Goal: Task Accomplishment & Management: Manage account settings

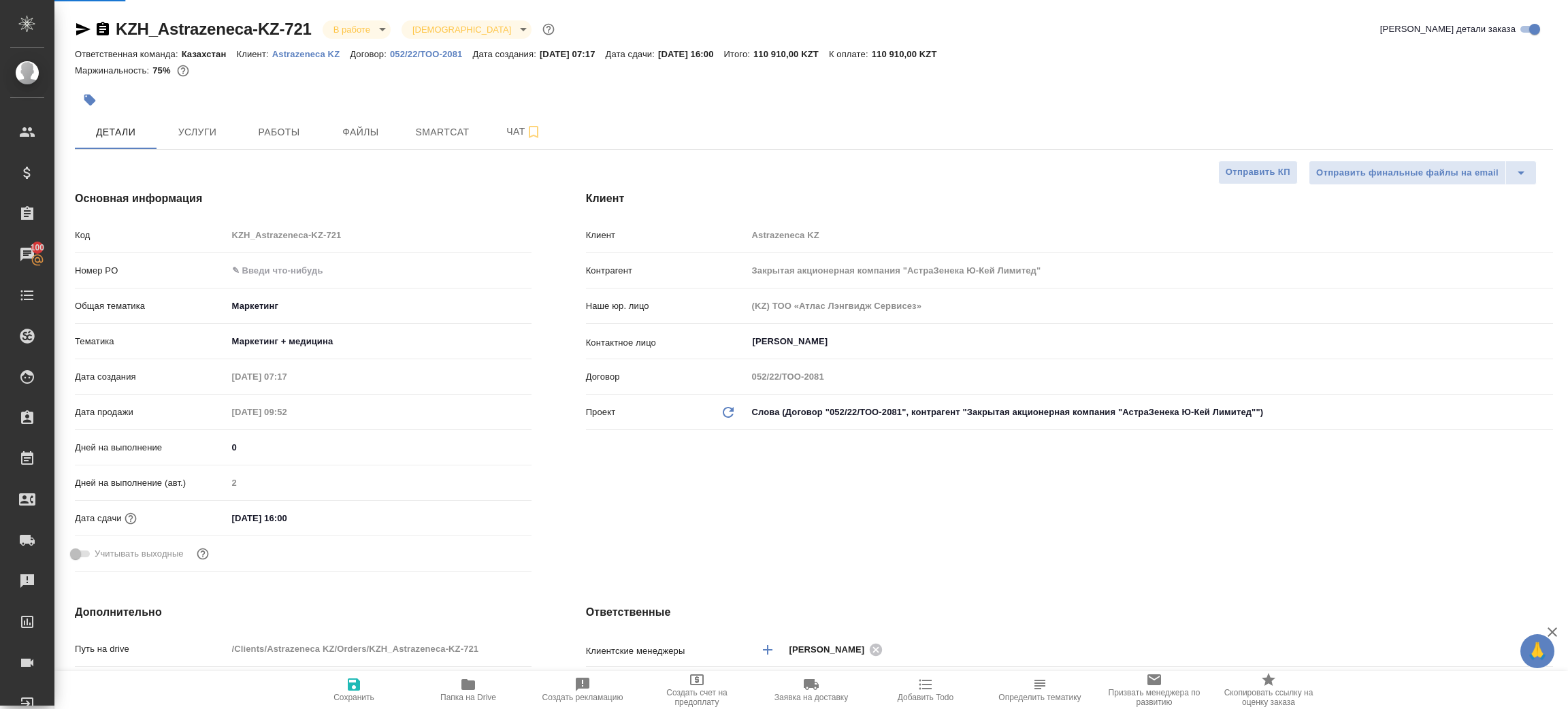
select select "RU"
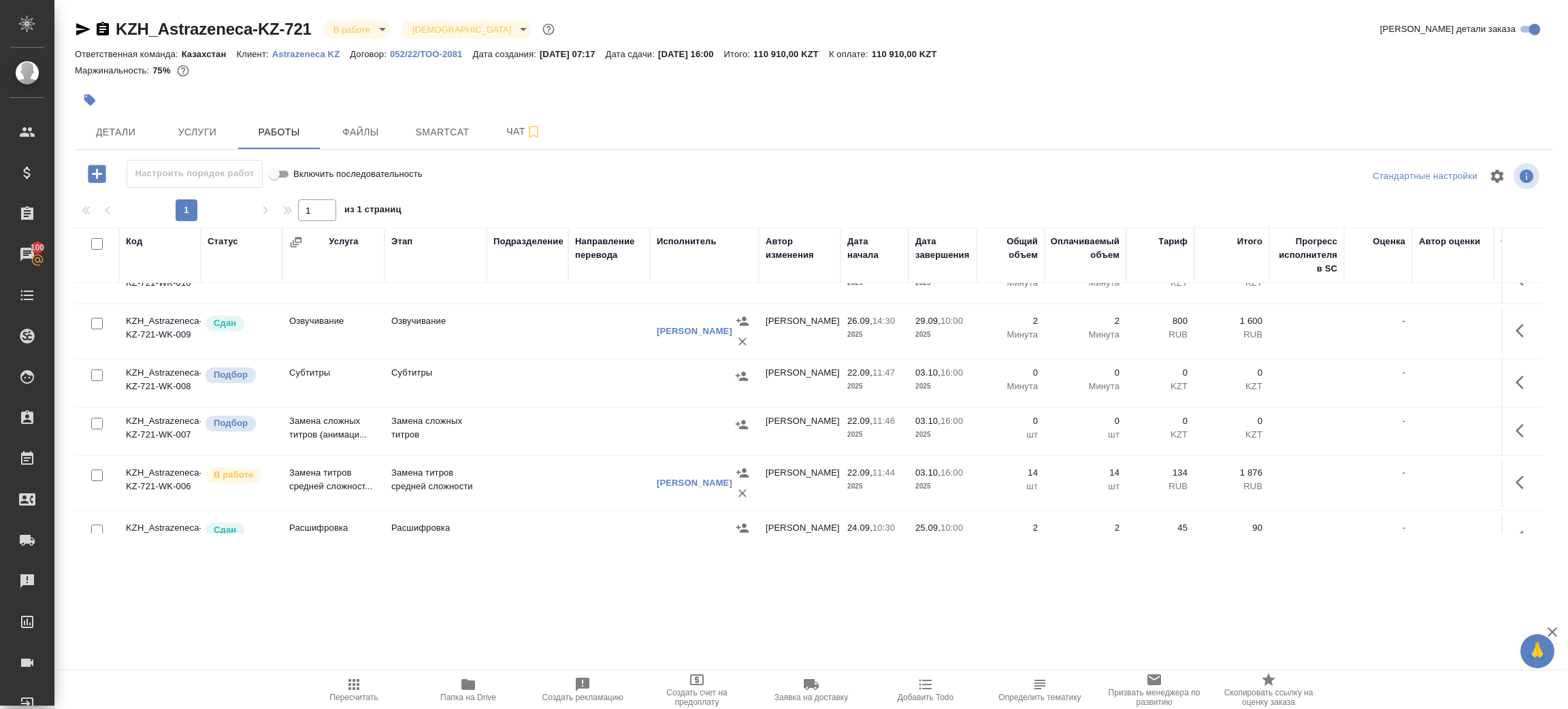
scroll to position [188, 0]
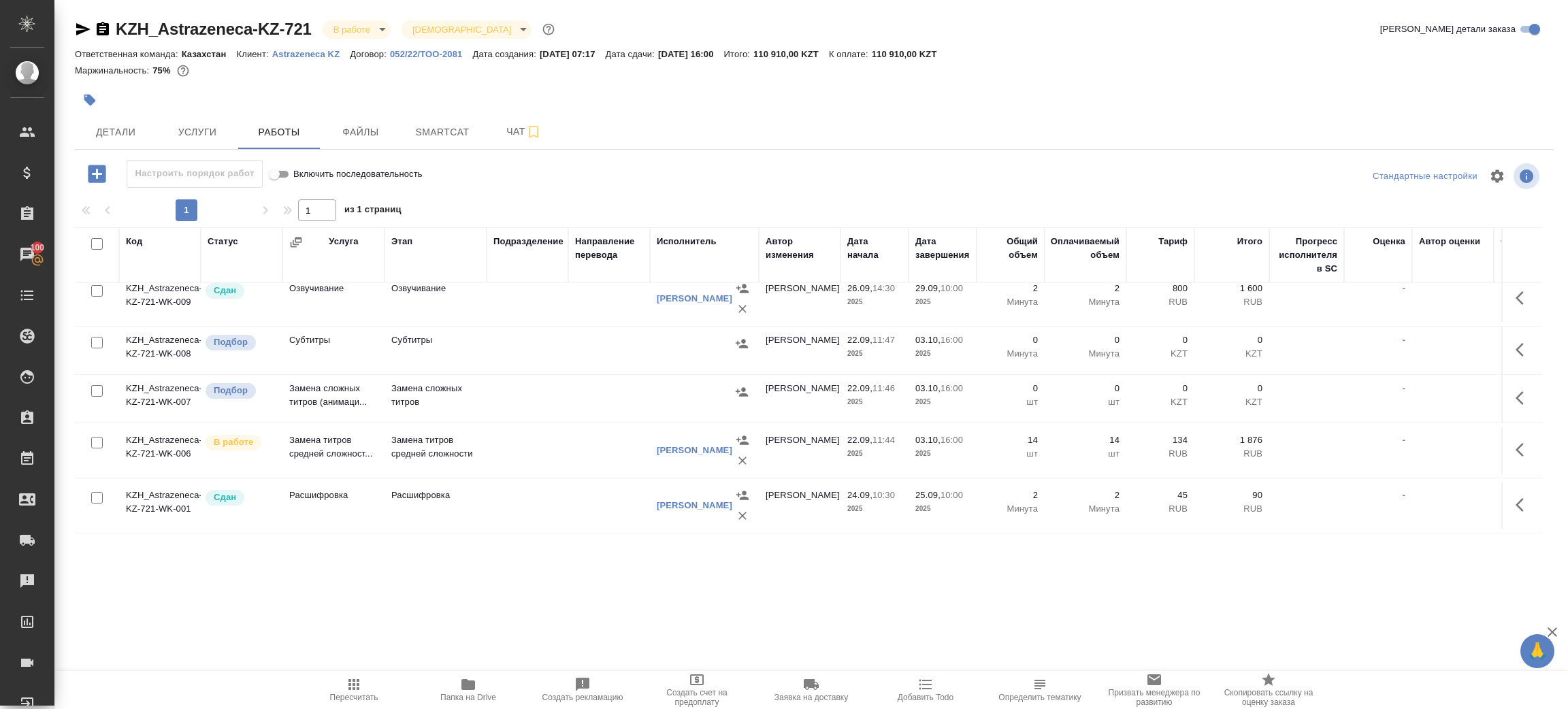
click at [542, 431] on td at bounding box center [527, 450] width 81 height 48
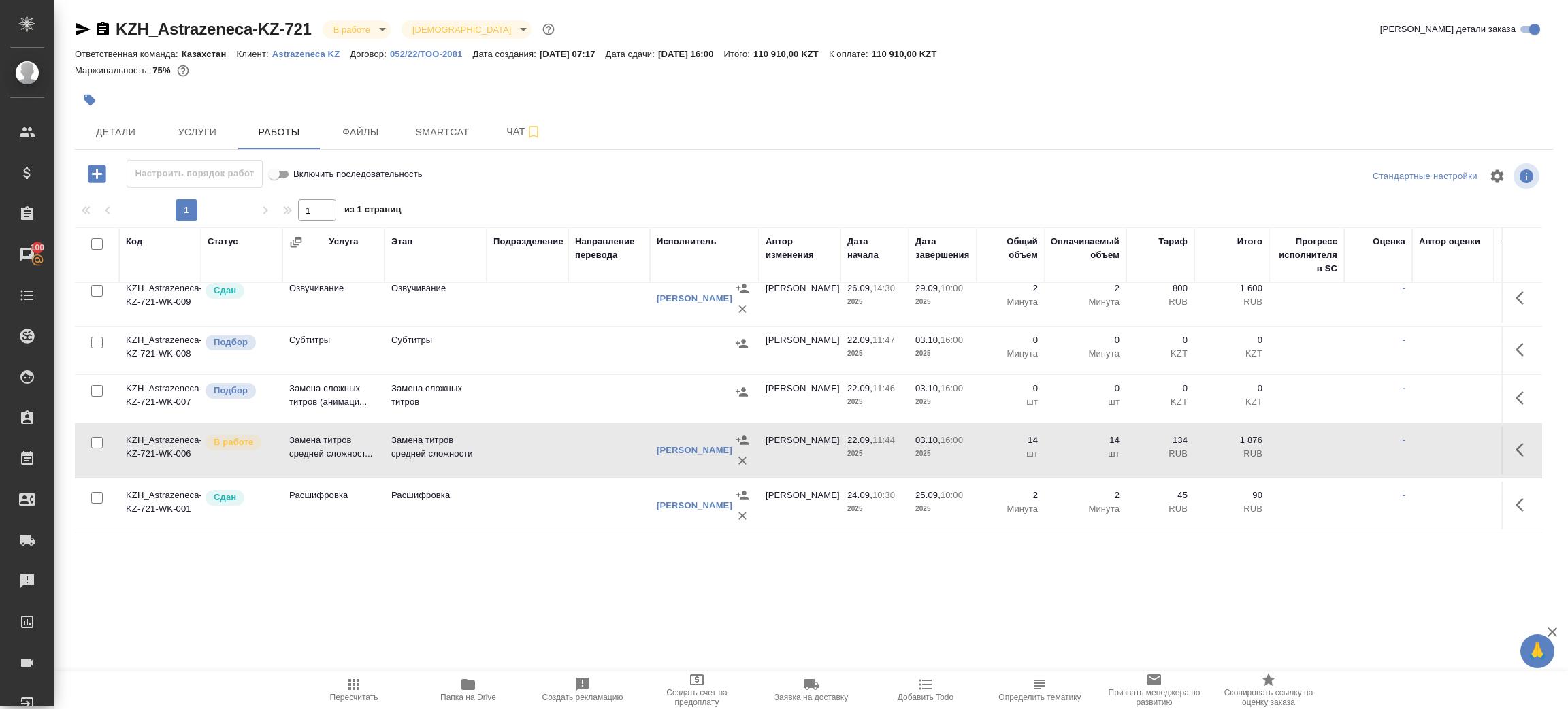
click at [542, 431] on td at bounding box center [527, 450] width 81 height 48
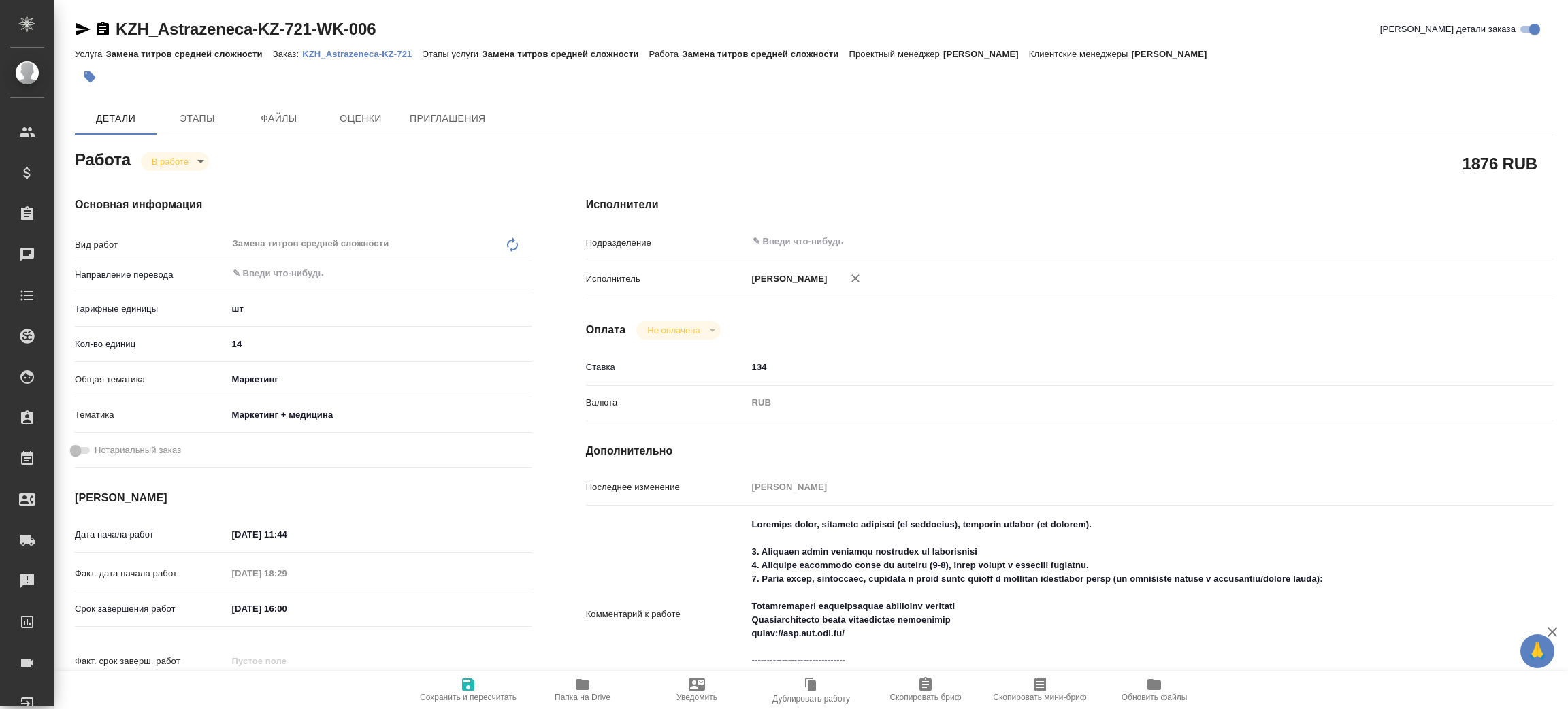
type textarea "x"
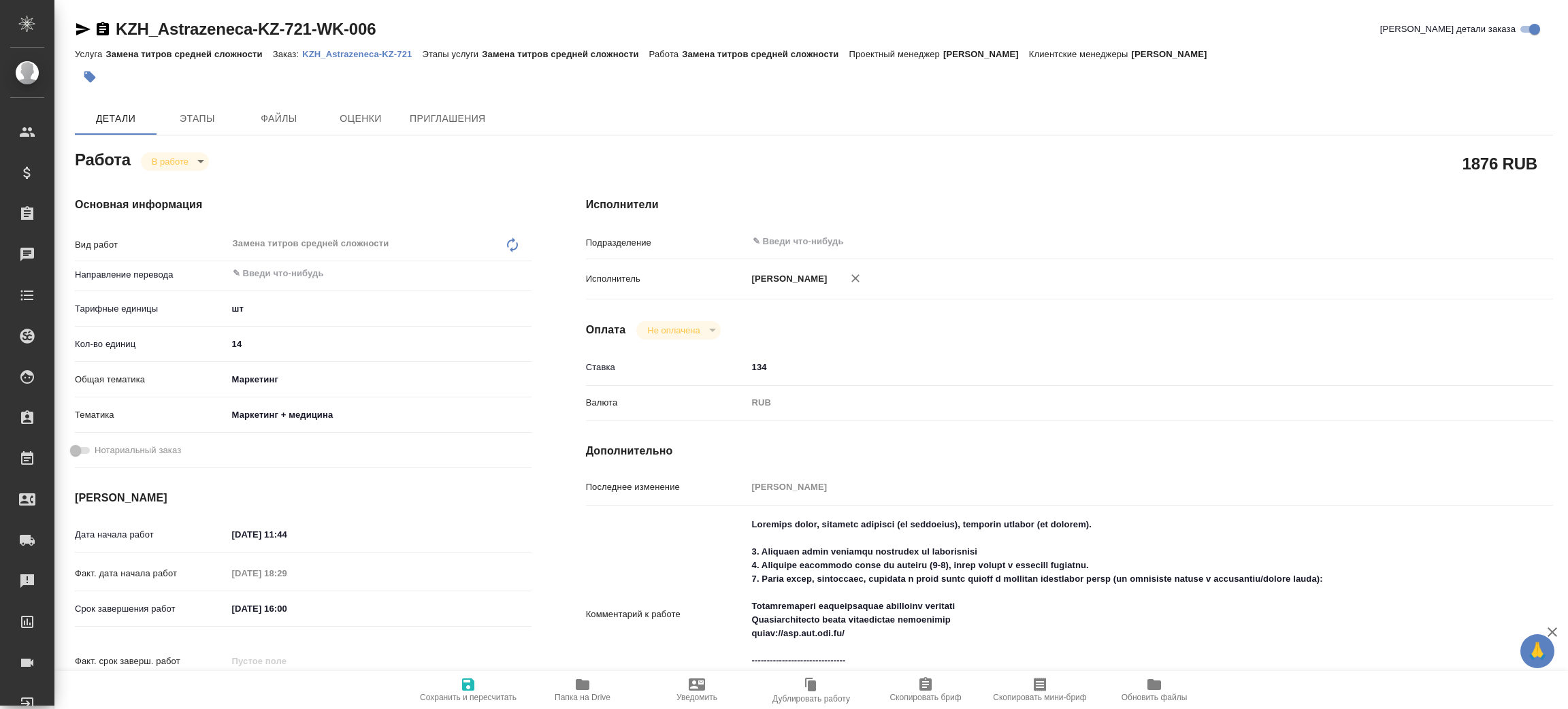
type textarea "x"
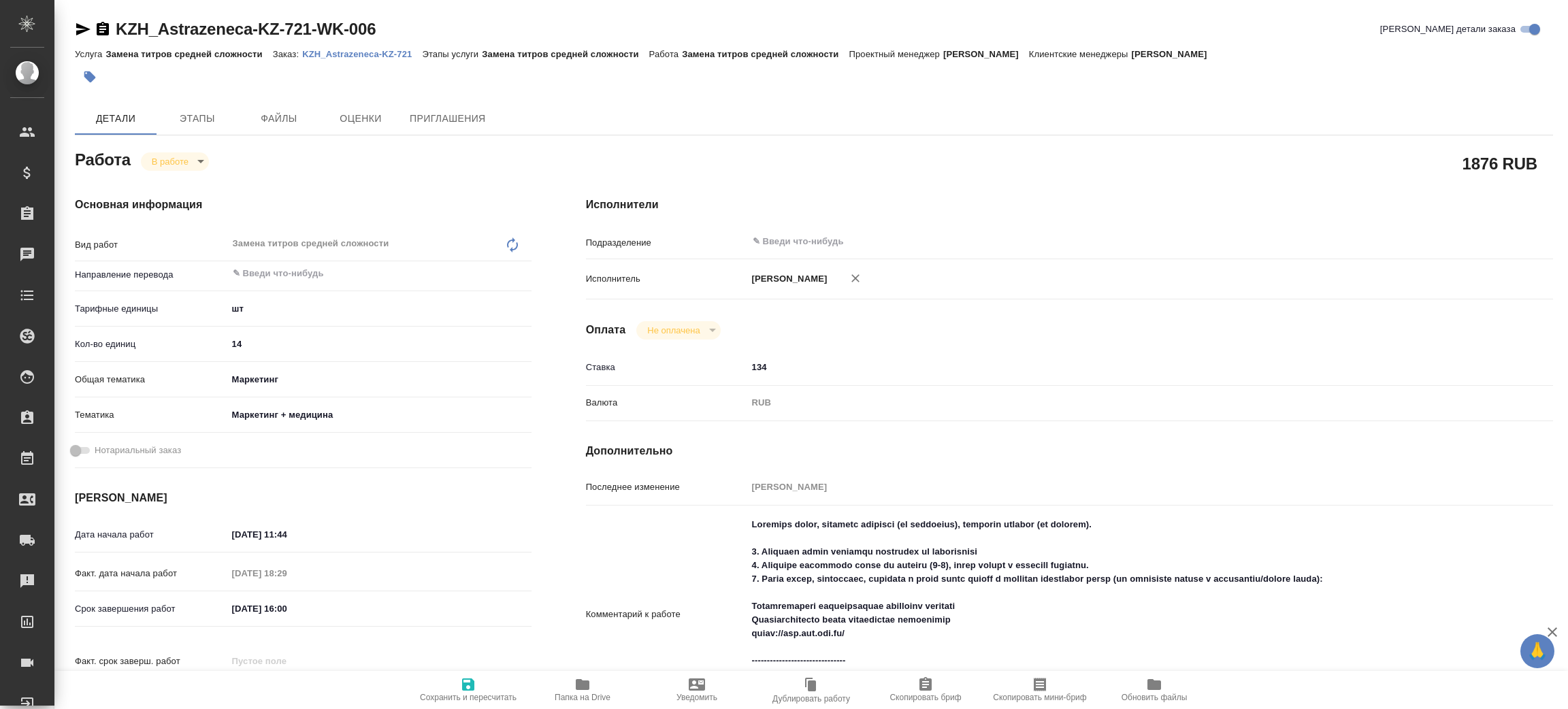
type textarea "x"
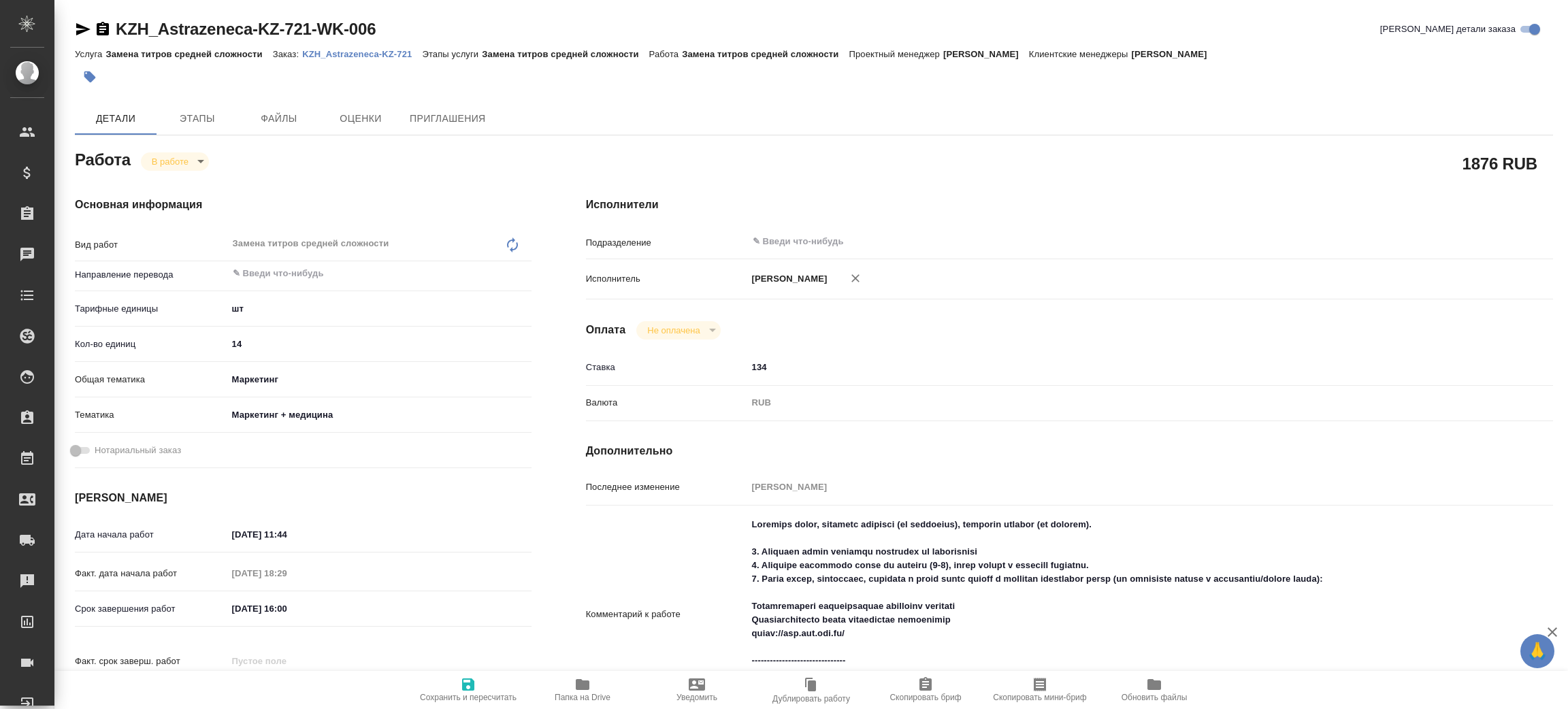
type textarea "x"
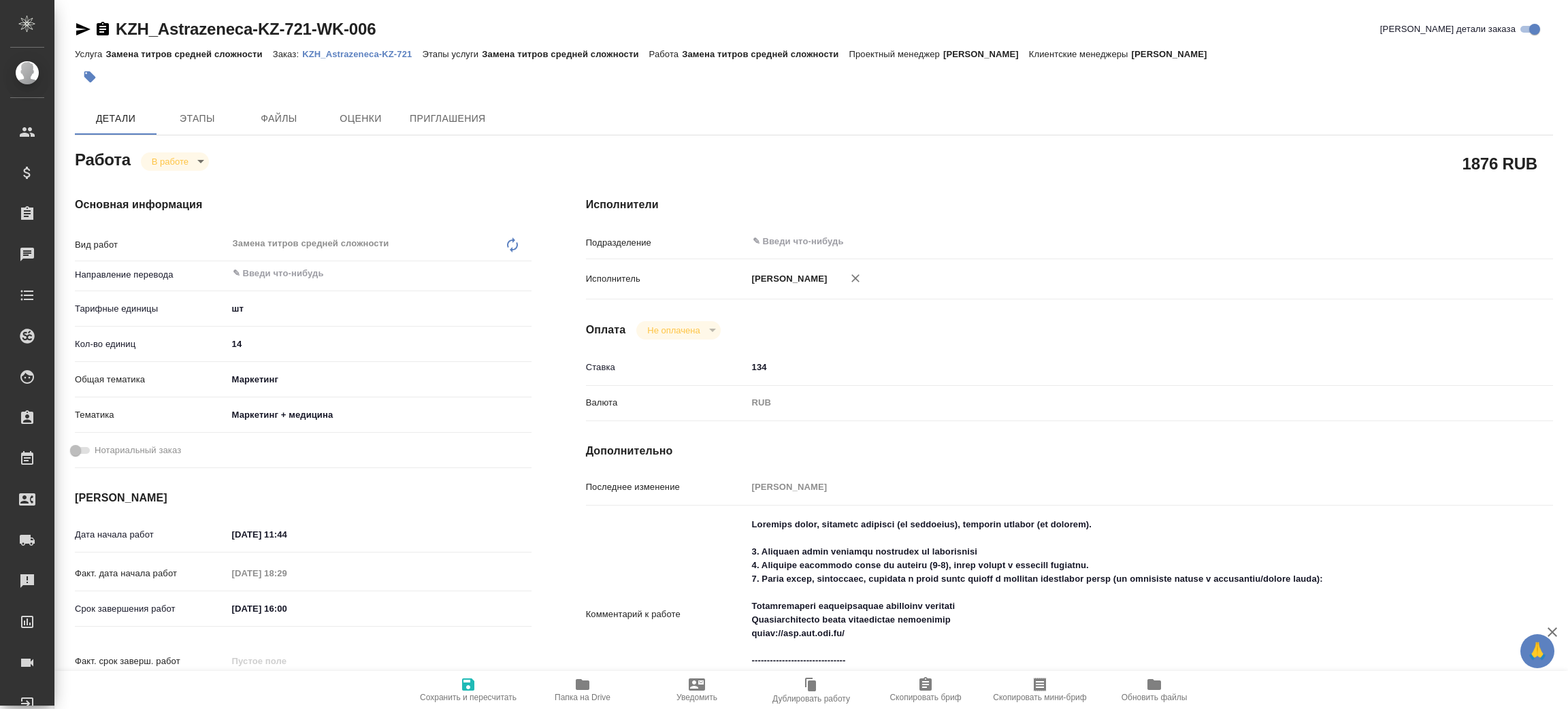
click at [190, 153] on body "🙏 .cls-1 fill:#fff; AWATERA Zenkov Aleksei Клиенты Спецификации Заказы Чаты Tod…" at bounding box center [784, 354] width 1568 height 709
click at [199, 200] on li "Сдан" at bounding box center [186, 208] width 90 height 24
type textarea "x"
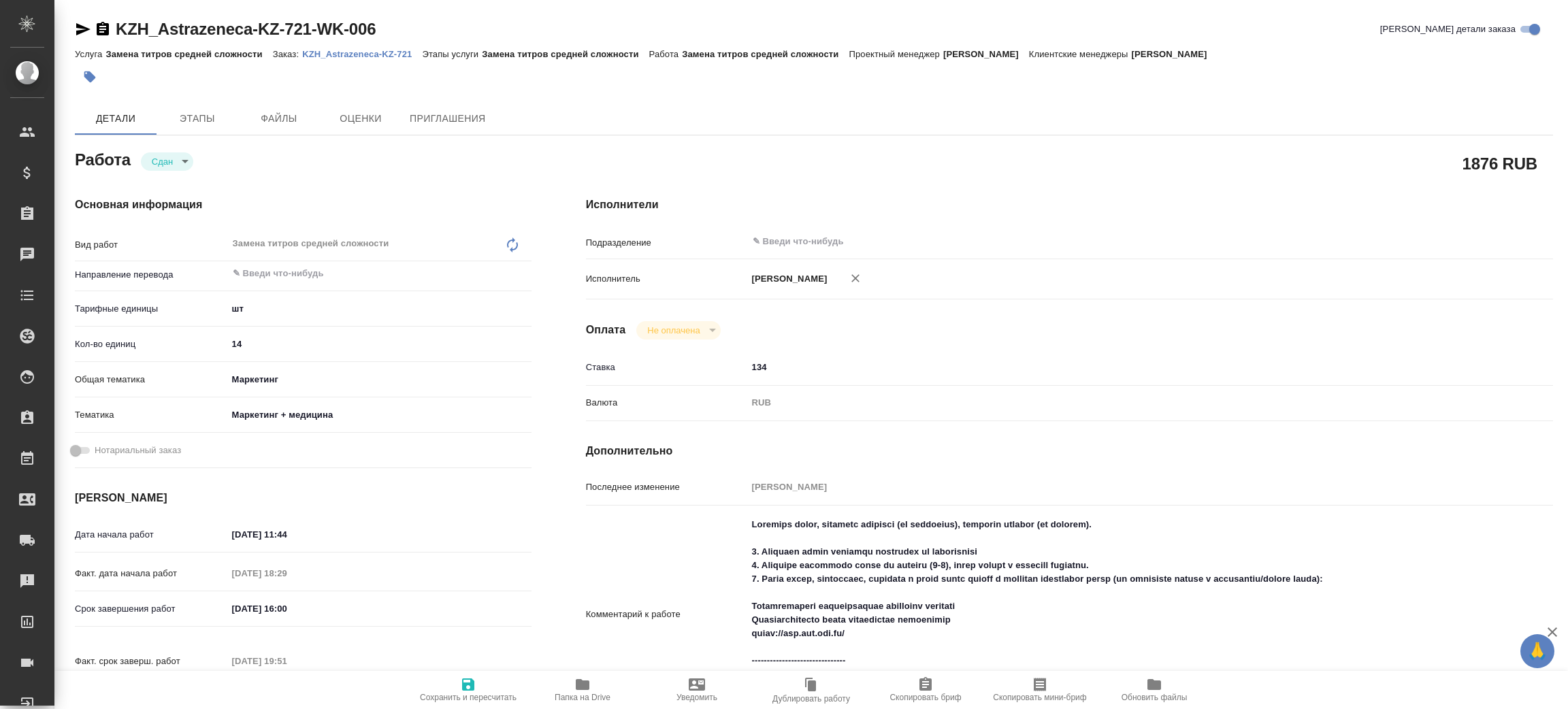
type textarea "x"
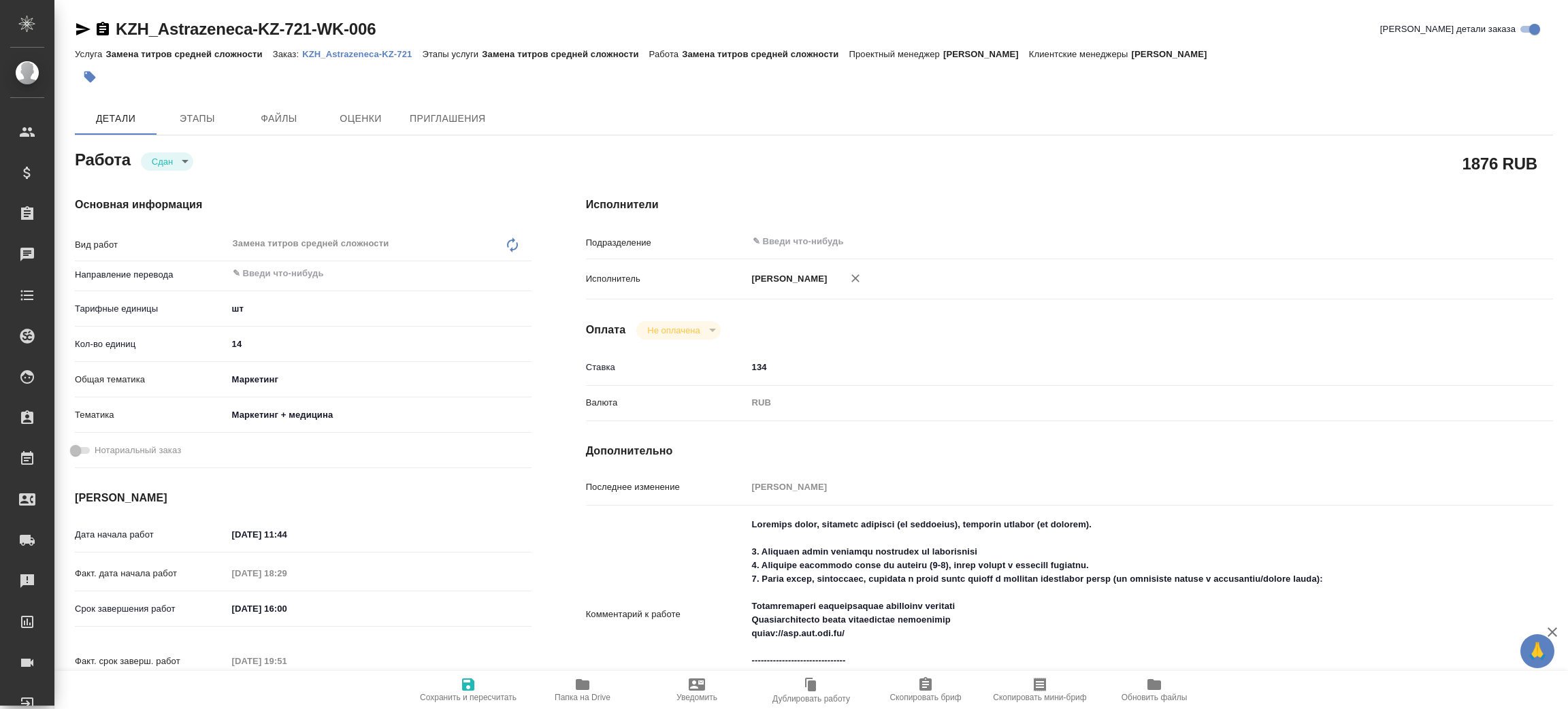
type textarea "x"
